Goal: Check status: Check status

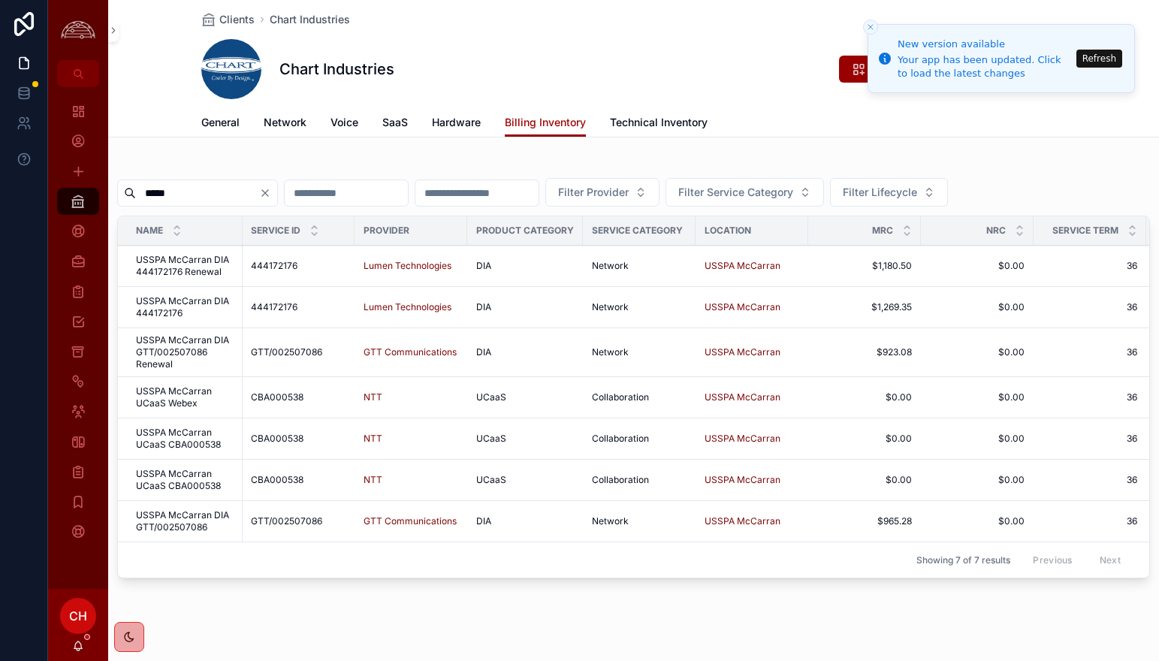
scroll to position [0, 1]
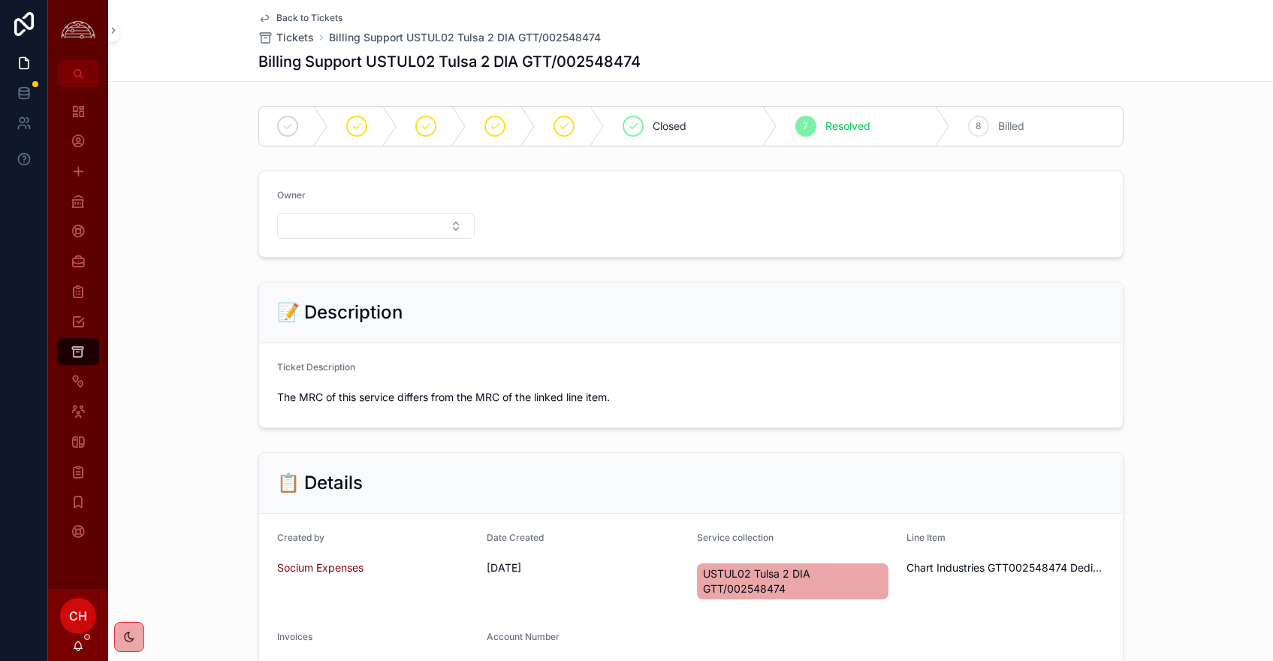
scroll to position [403, 0]
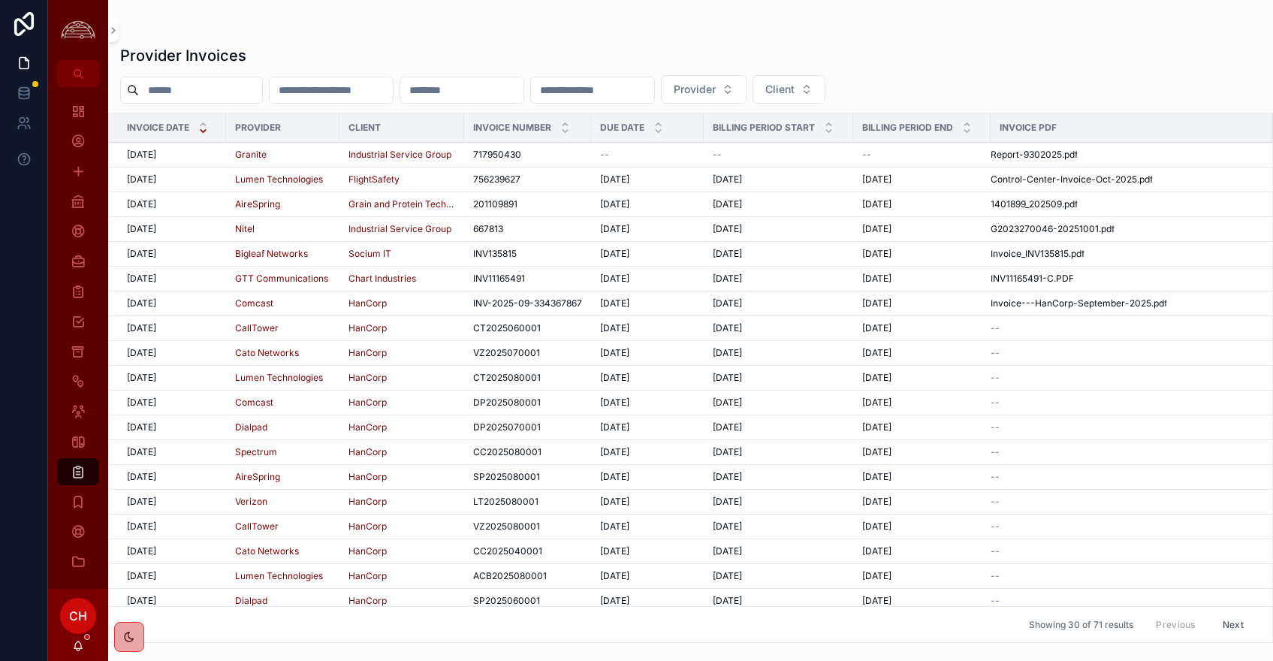
click at [201, 181] on div "10/1/2025 10/1/2025" at bounding box center [172, 180] width 90 height 12
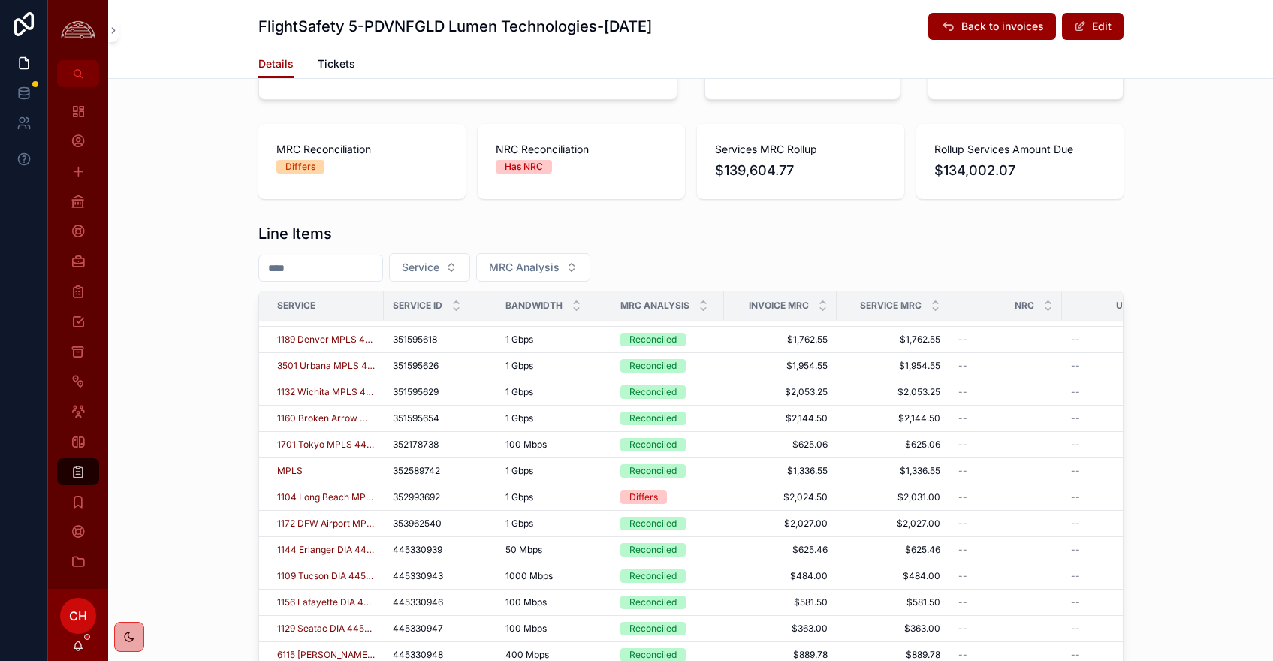
scroll to position [1098, 0]
